Goal: Information Seeking & Learning: Learn about a topic

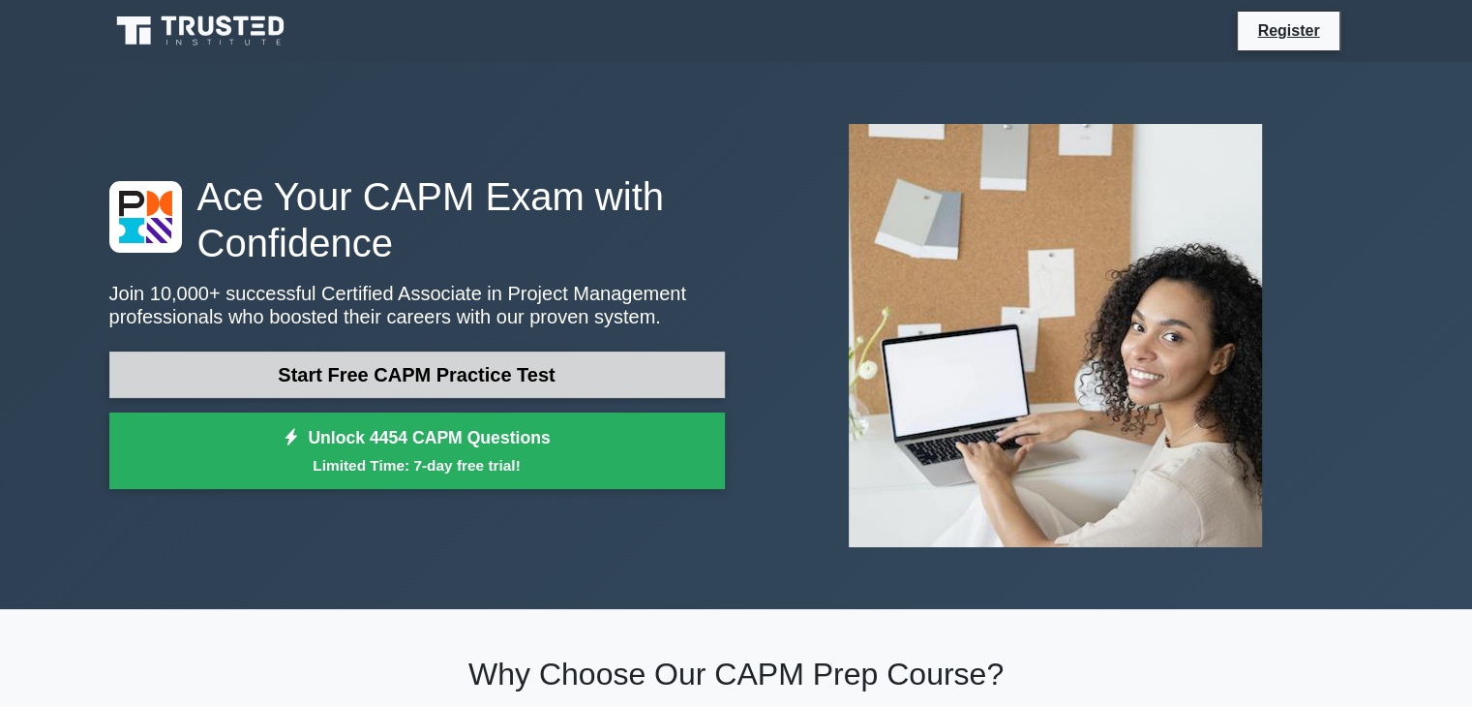
click at [379, 371] on link "Start Free CAPM Practice Test" at bounding box center [417, 374] width 616 height 46
click at [314, 376] on link "Start Free CAPM Practice Test" at bounding box center [417, 374] width 616 height 46
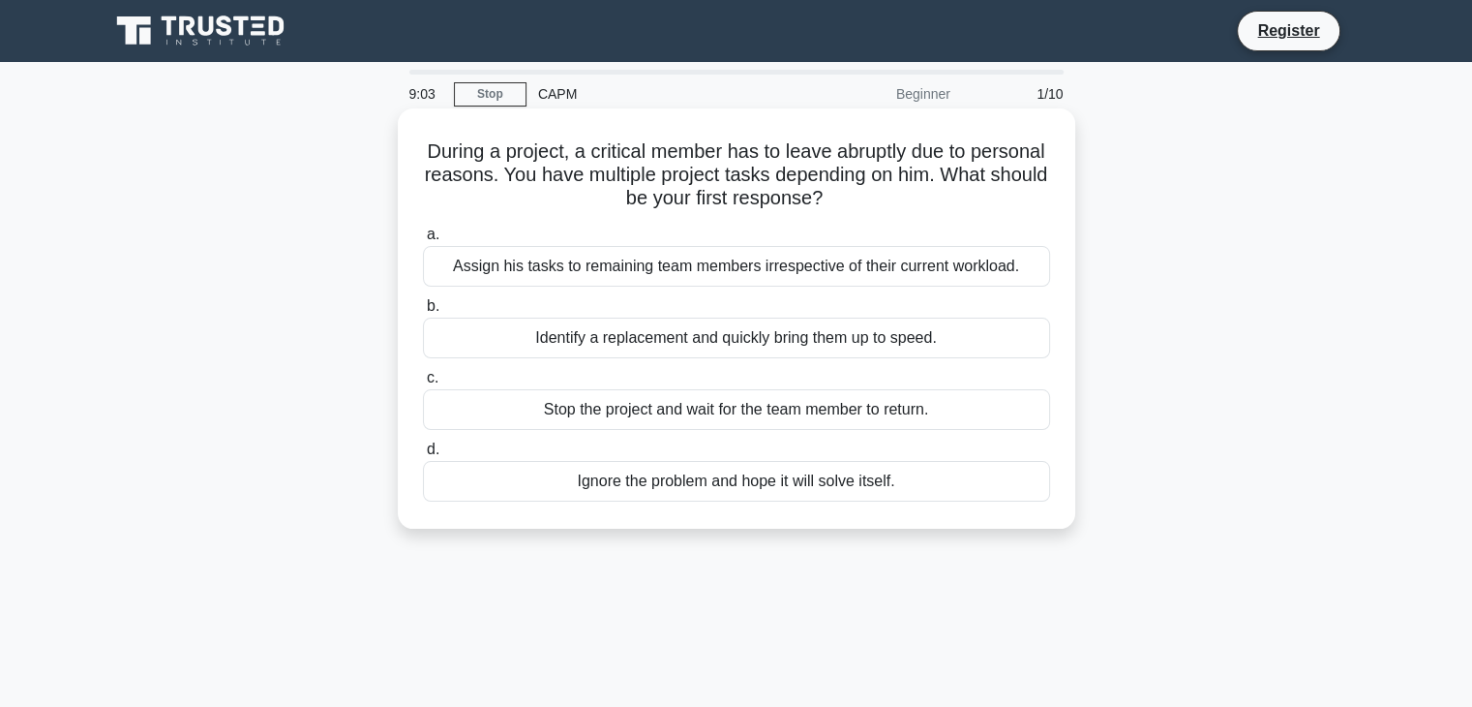
click at [575, 337] on div "Identify a replacement and quickly bring them up to speed." at bounding box center [736, 337] width 627 height 41
click at [423, 313] on input "b. Identify a replacement and quickly bring them up to speed." at bounding box center [423, 306] width 0 height 13
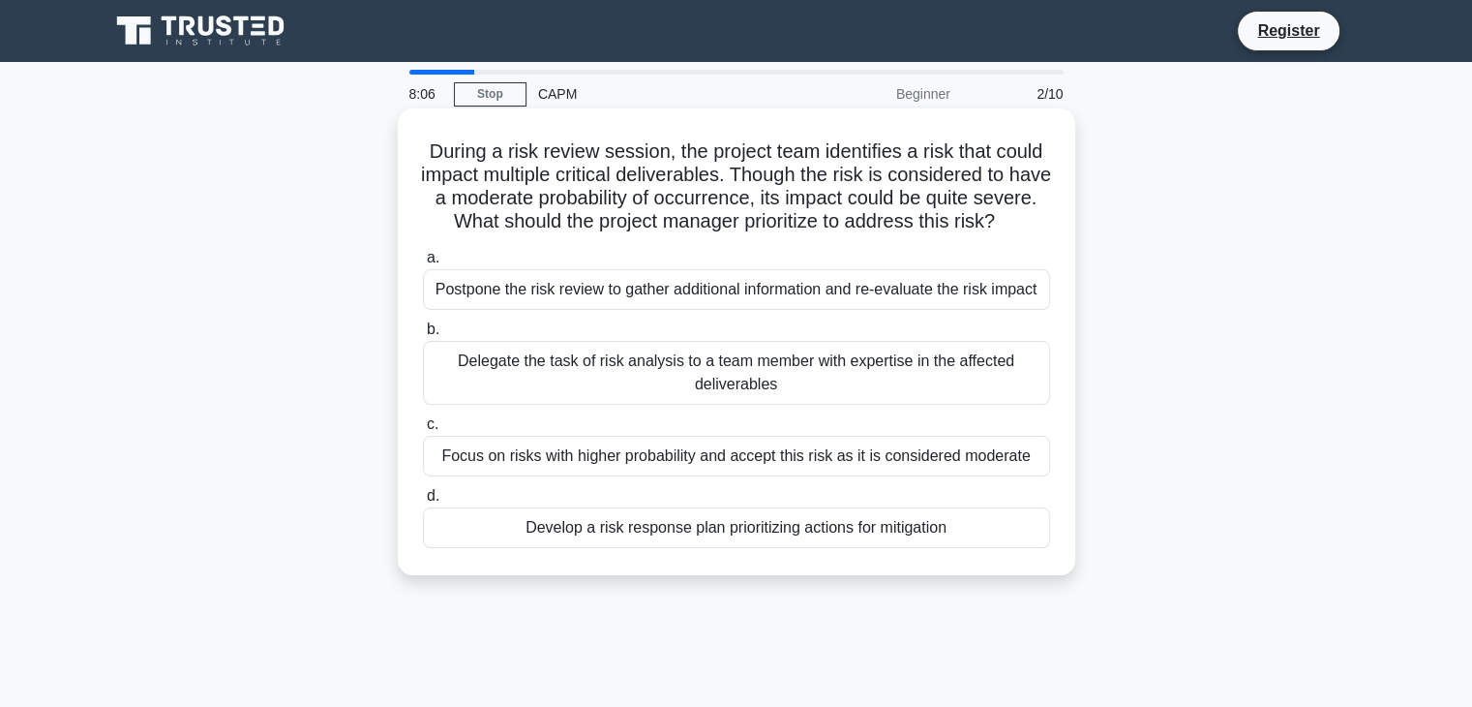
click at [730, 396] on div "Delegate the task of risk analysis to a team member with expertise in the affec…" at bounding box center [736, 373] width 627 height 64
click at [423, 336] on input "b. Delegate the task of risk analysis to a team member with expertise in the af…" at bounding box center [423, 329] width 0 height 13
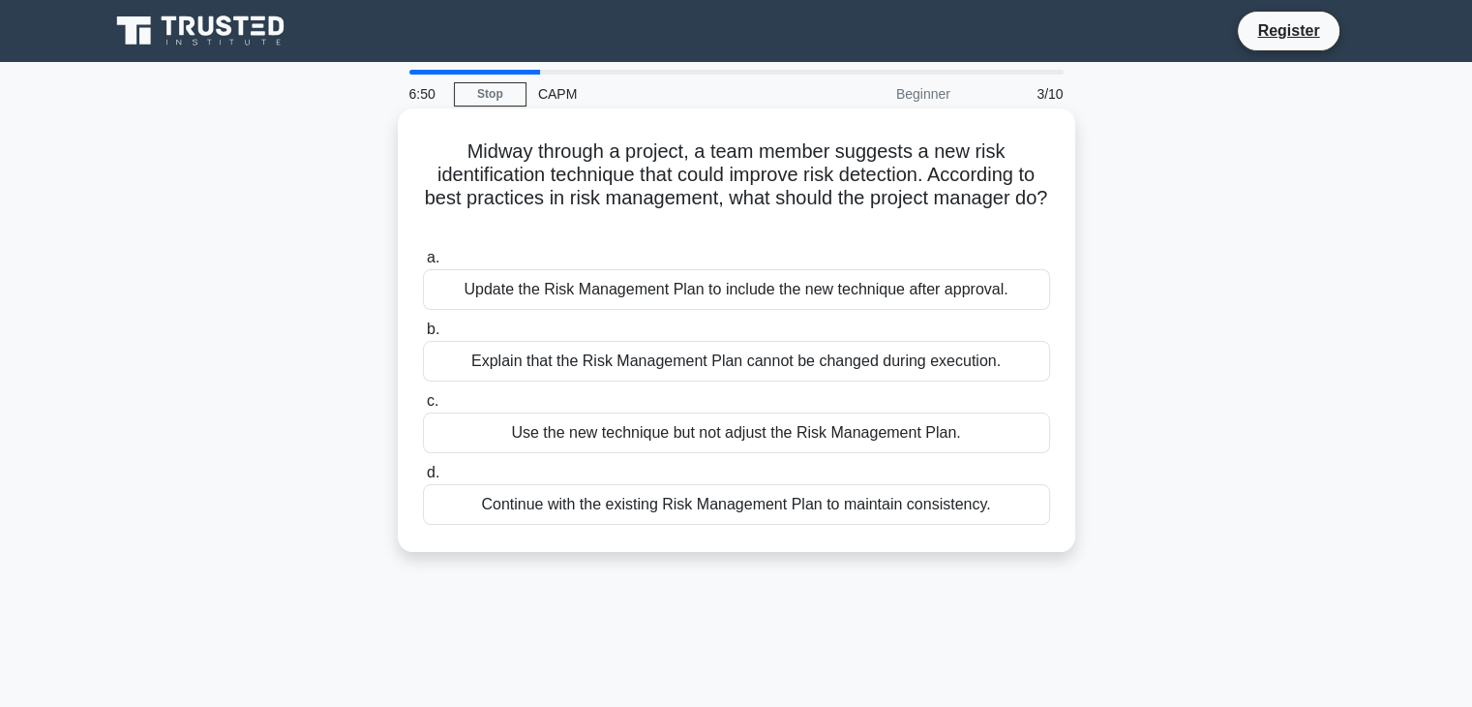
click at [748, 295] on div "Update the Risk Management Plan to include the new technique after approval." at bounding box center [736, 289] width 627 height 41
click at [423, 264] on input "a. Update the Risk Management Plan to include the new technique after approval." at bounding box center [423, 258] width 0 height 13
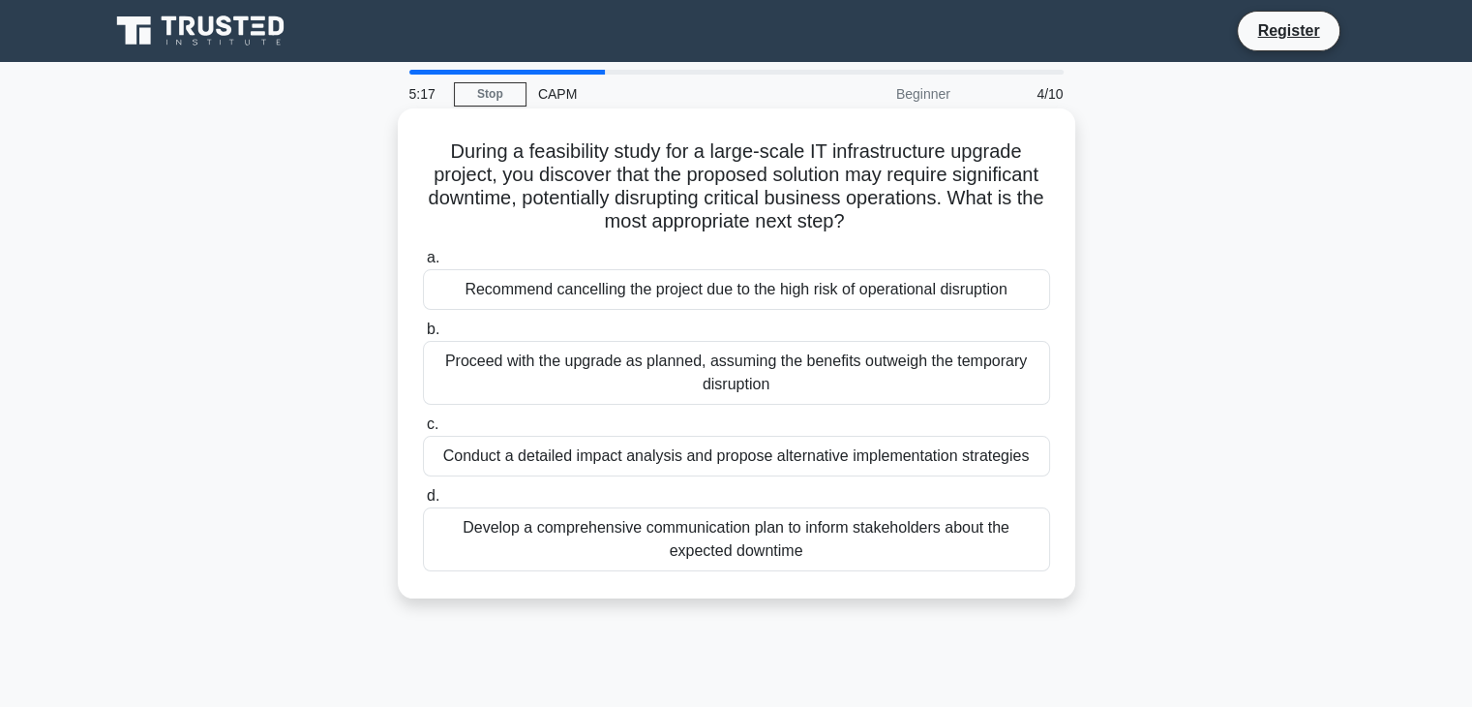
click at [716, 451] on div "Conduct a detailed impact analysis and propose alternative implementation strat…" at bounding box center [736, 456] width 627 height 41
click at [423, 431] on input "c. Conduct a detailed impact analysis and propose alternative implementation st…" at bounding box center [423, 424] width 0 height 13
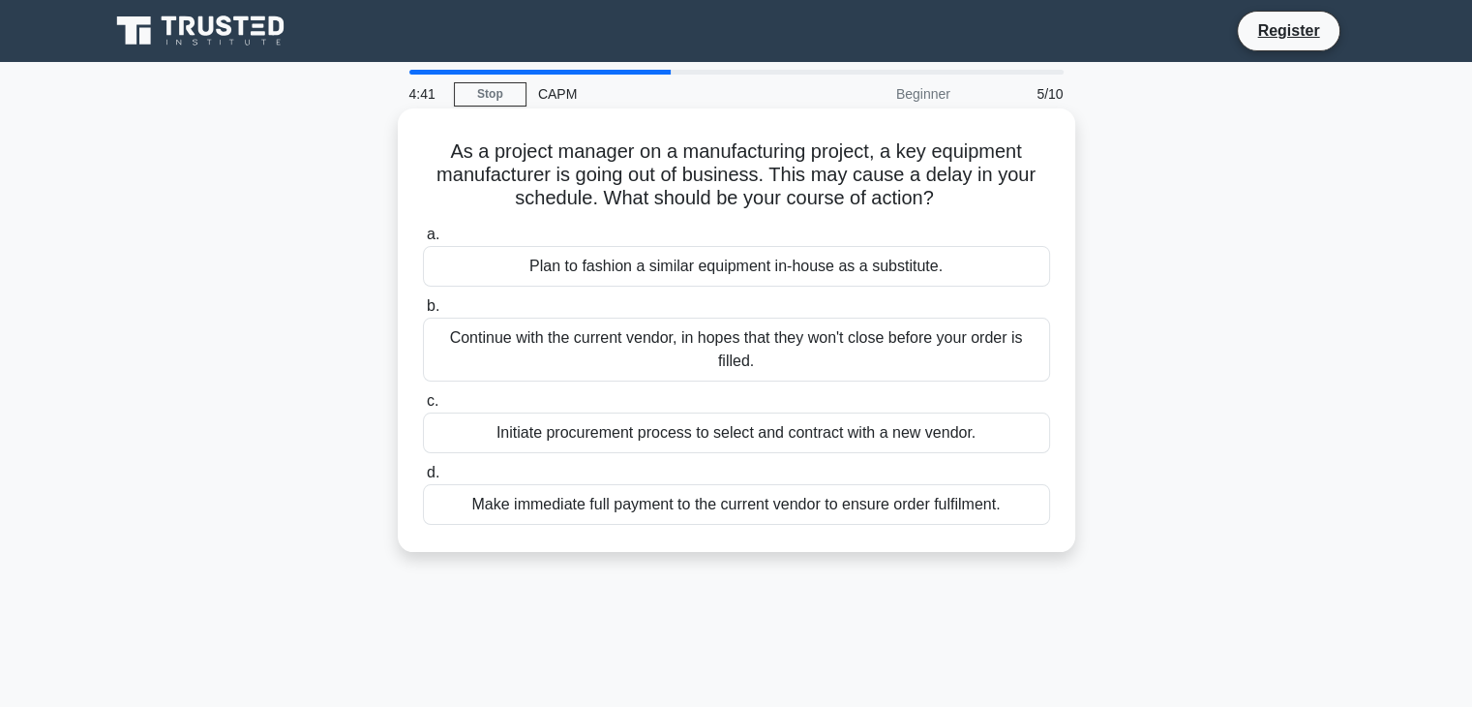
click at [727, 423] on div "Initiate procurement process to select and contract with a new vendor." at bounding box center [736, 432] width 627 height 41
click at [423, 407] on input "c. Initiate procurement process to select and contract with a new vendor." at bounding box center [423, 401] width 0 height 13
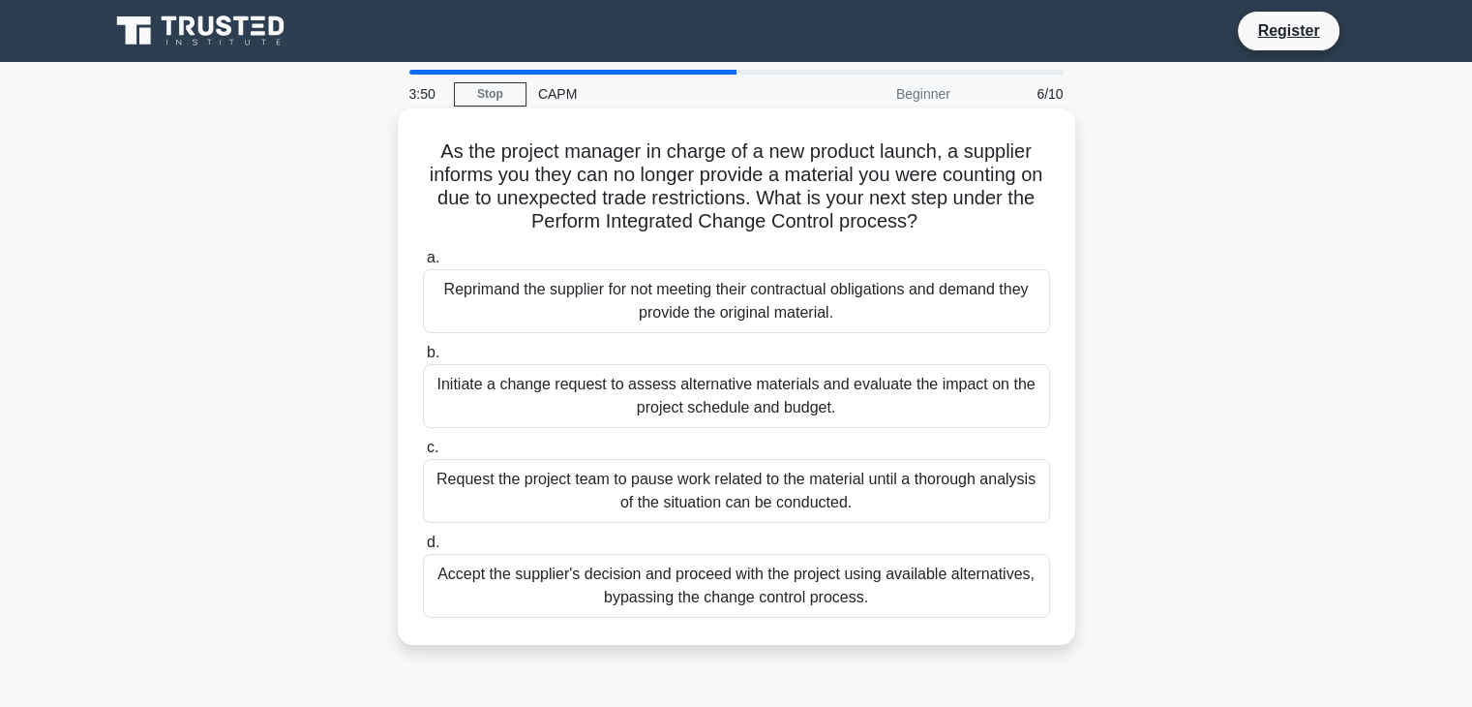
click at [718, 406] on div "Initiate a change request to assess alternative materials and evaluate the impa…" at bounding box center [736, 396] width 627 height 64
click at [423, 359] on input "b. Initiate a change request to assess alternative materials and evaluate the i…" at bounding box center [423, 352] width 0 height 13
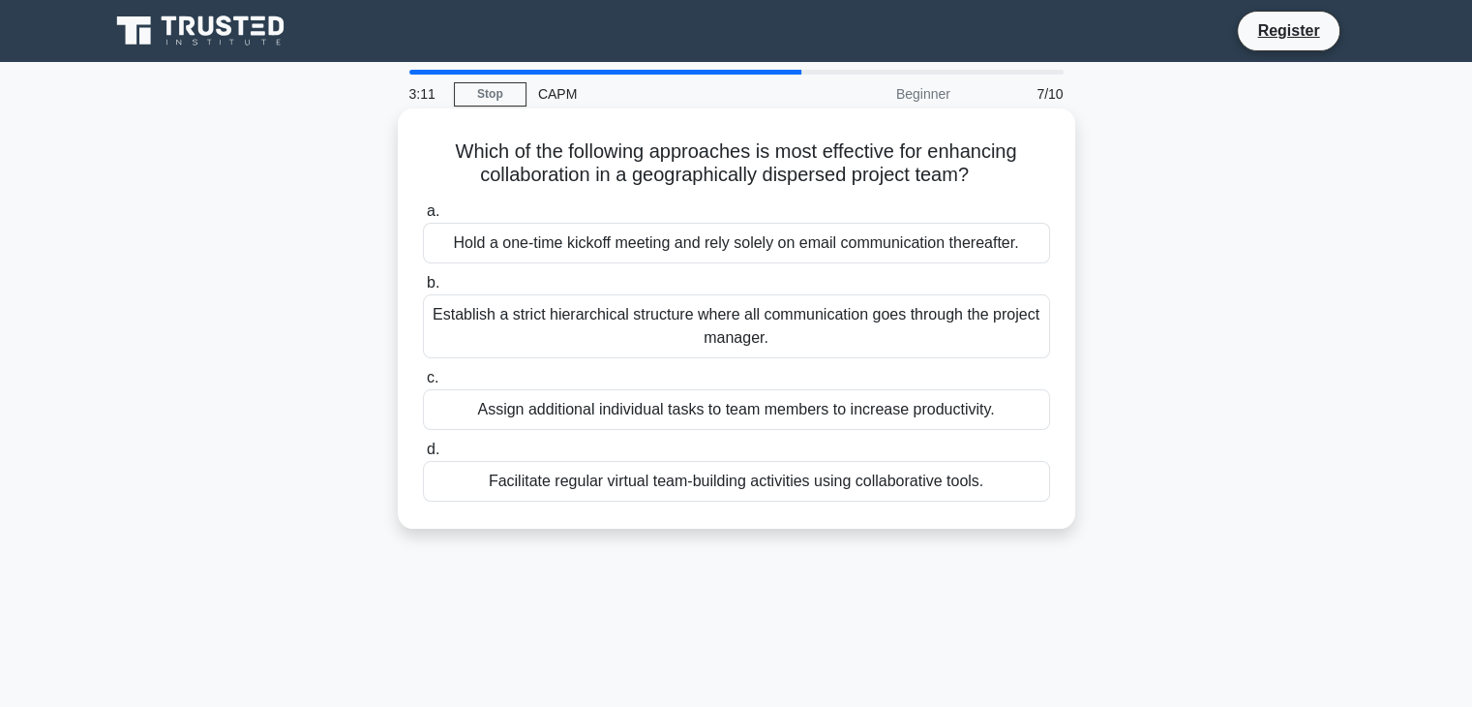
click at [711, 477] on div "Facilitate regular virtual team-building activities using collaborative tools." at bounding box center [736, 481] width 627 height 41
click at [423, 456] on input "d. Facilitate regular virtual team-building activities using collaborative tool…" at bounding box center [423, 449] width 0 height 13
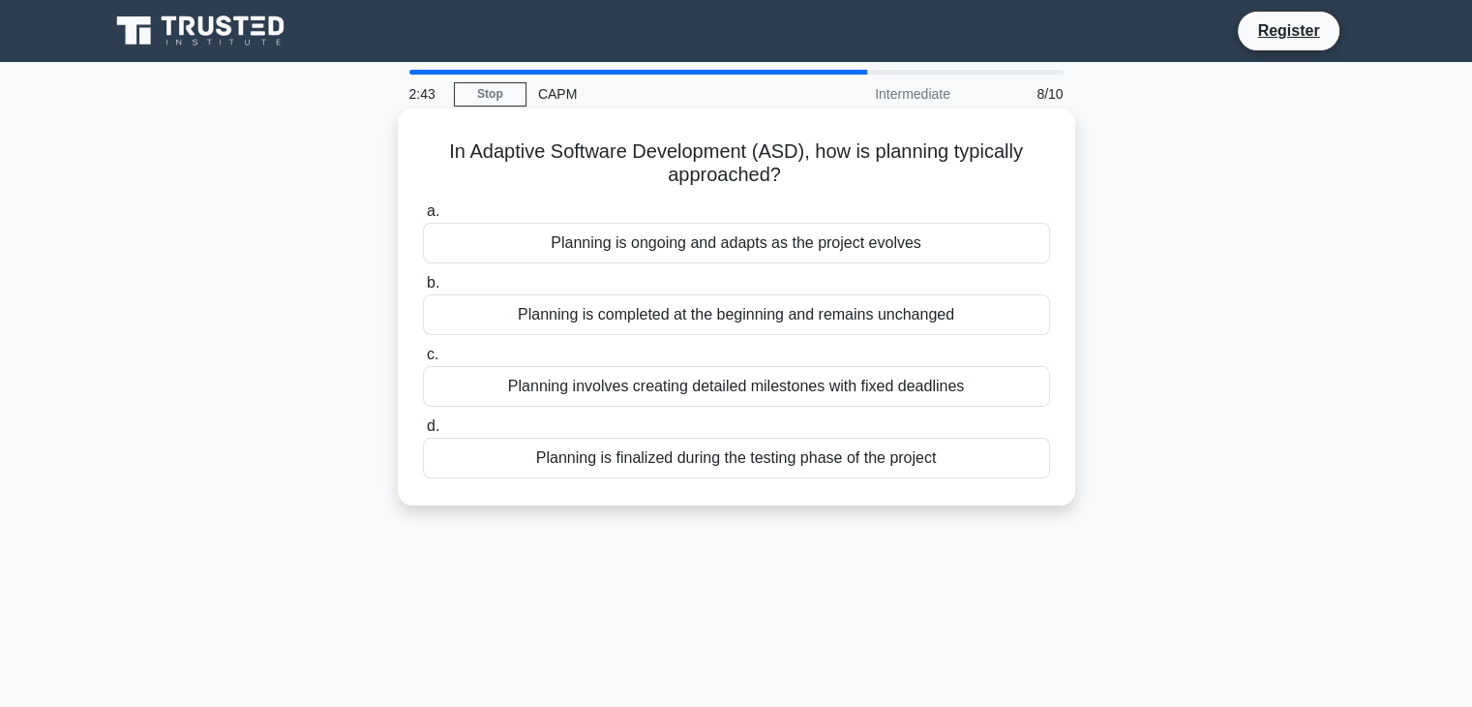
click at [713, 249] on div "Planning is ongoing and adapts as the project evolves" at bounding box center [736, 243] width 627 height 41
click at [423, 218] on input "a. Planning is ongoing and adapts as the project evolves" at bounding box center [423, 211] width 0 height 13
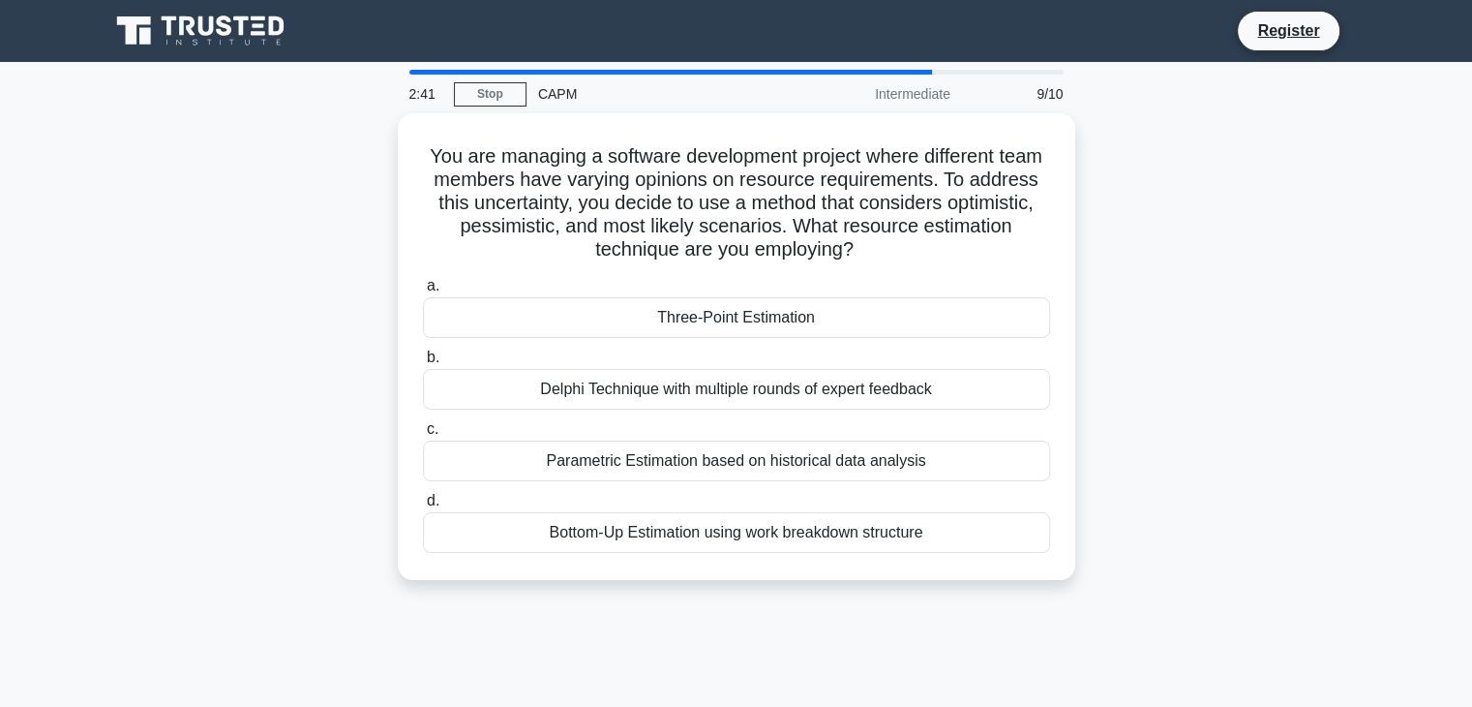
click at [713, 249] on h5 "You are managing a software development project where different team members ha…" at bounding box center [736, 203] width 631 height 118
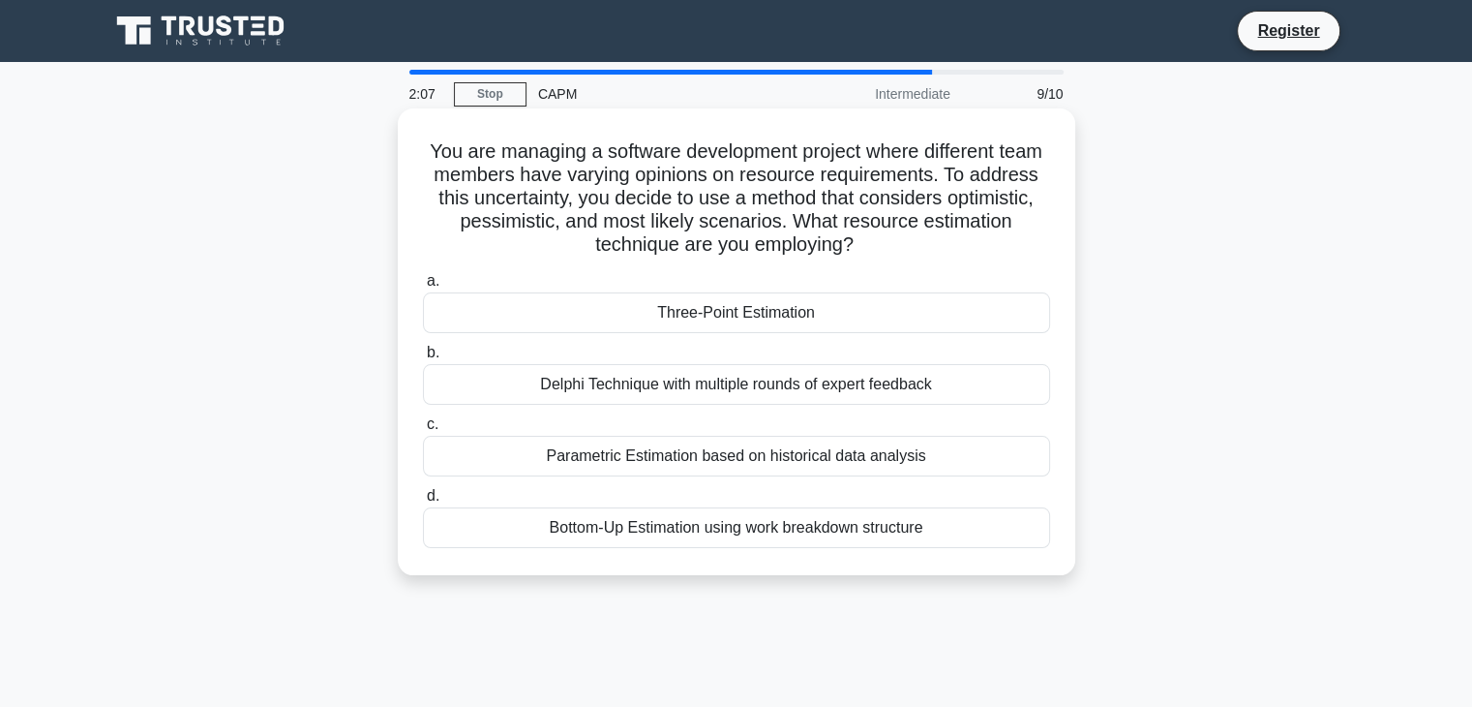
click at [729, 311] on div "Three-Point Estimation" at bounding box center [736, 312] width 627 height 41
click at [423, 287] on input "a. Three-Point Estimation" at bounding box center [423, 281] width 0 height 13
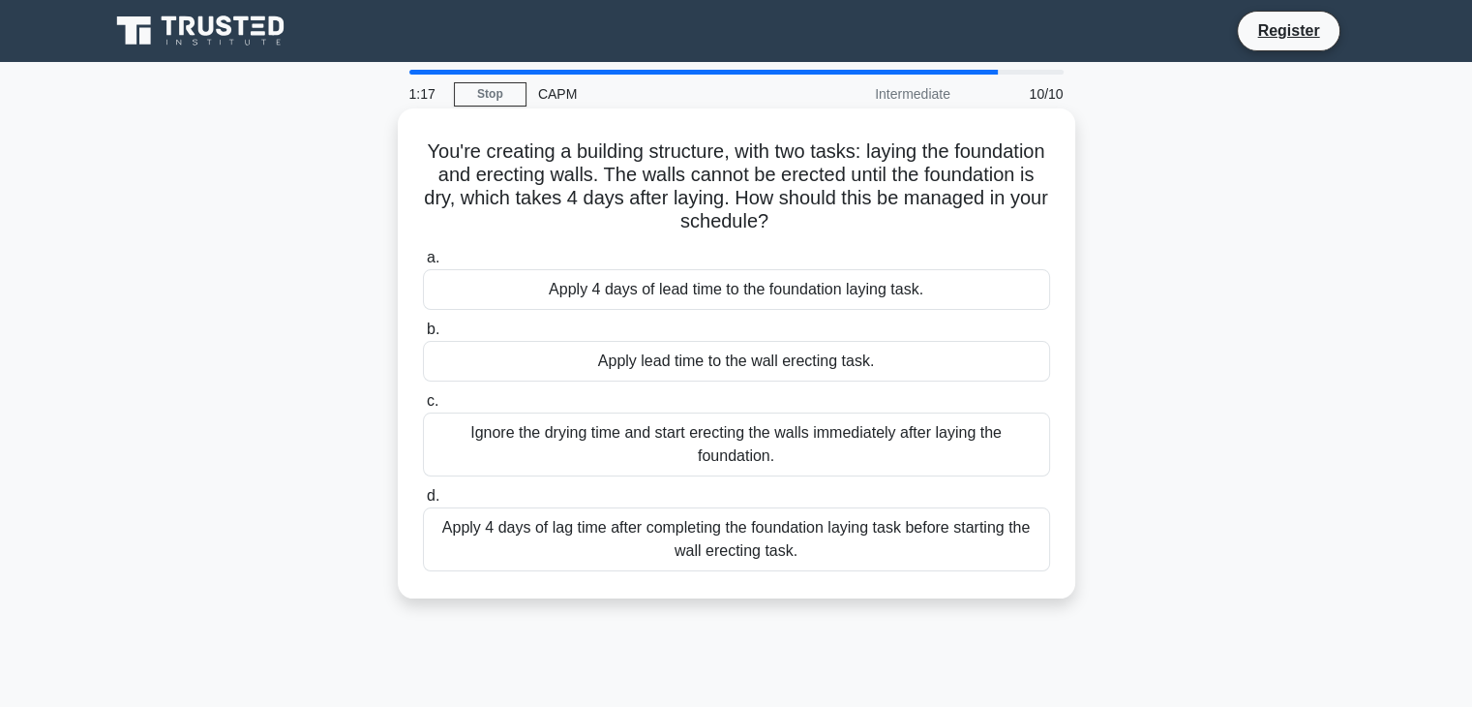
click at [680, 540] on div "Apply 4 days of lag time after completing the foundation laying task before sta…" at bounding box center [736, 539] width 627 height 64
click at [423, 502] on input "d. Apply 4 days of lag time after completing the foundation laying task before …" at bounding box center [423, 496] width 0 height 13
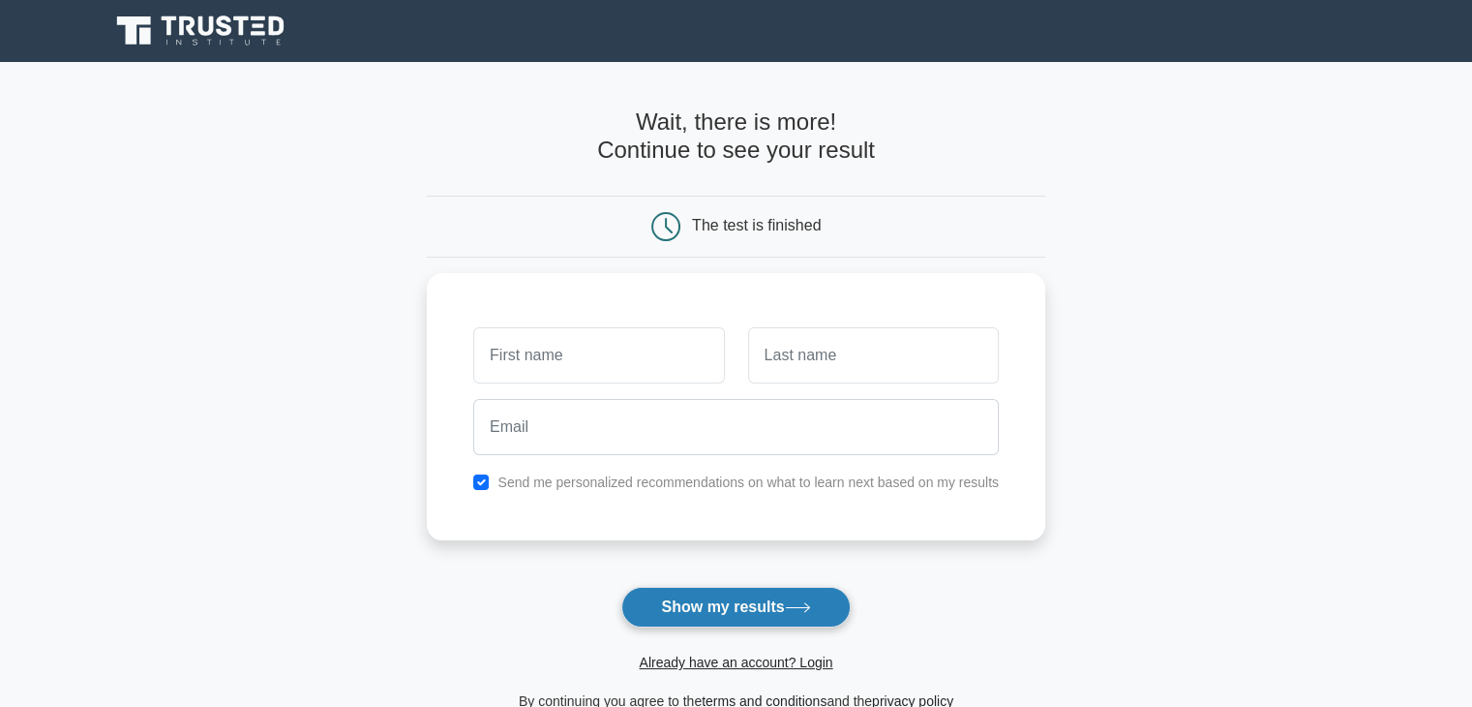
click at [694, 601] on button "Show my results" at bounding box center [735, 607] width 228 height 41
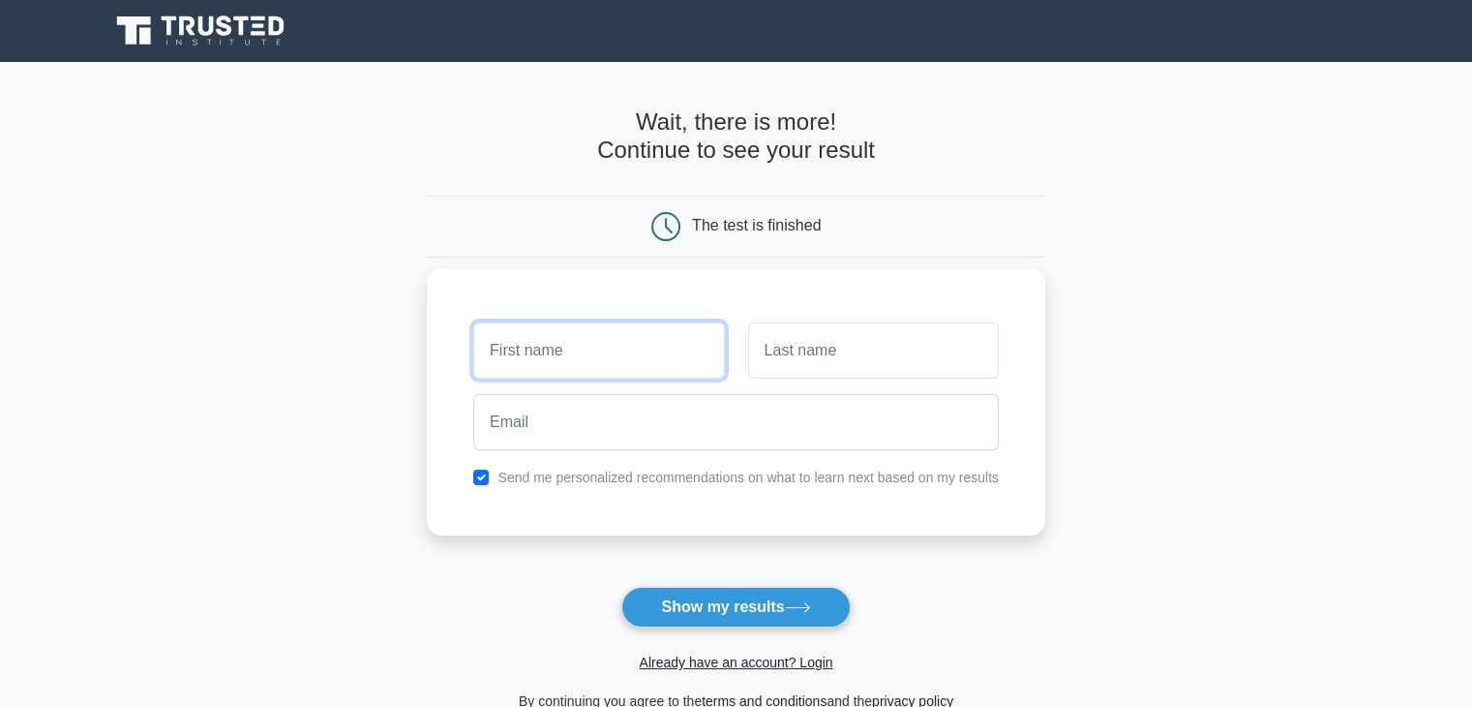
click at [595, 361] on input "text" at bounding box center [598, 350] width 251 height 56
type input "si"
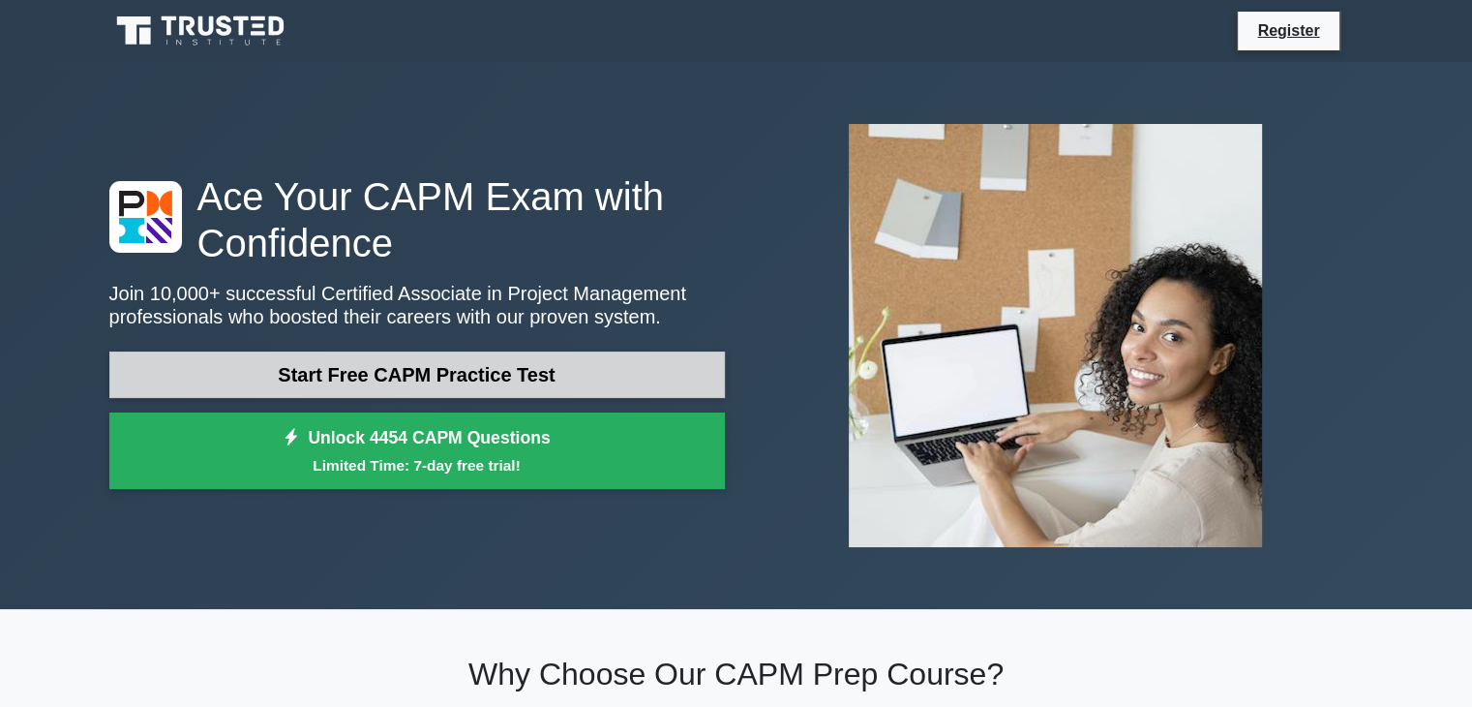
click at [352, 378] on link "Start Free CAPM Practice Test" at bounding box center [417, 374] width 616 height 46
